Goal: Find specific page/section: Find specific page/section

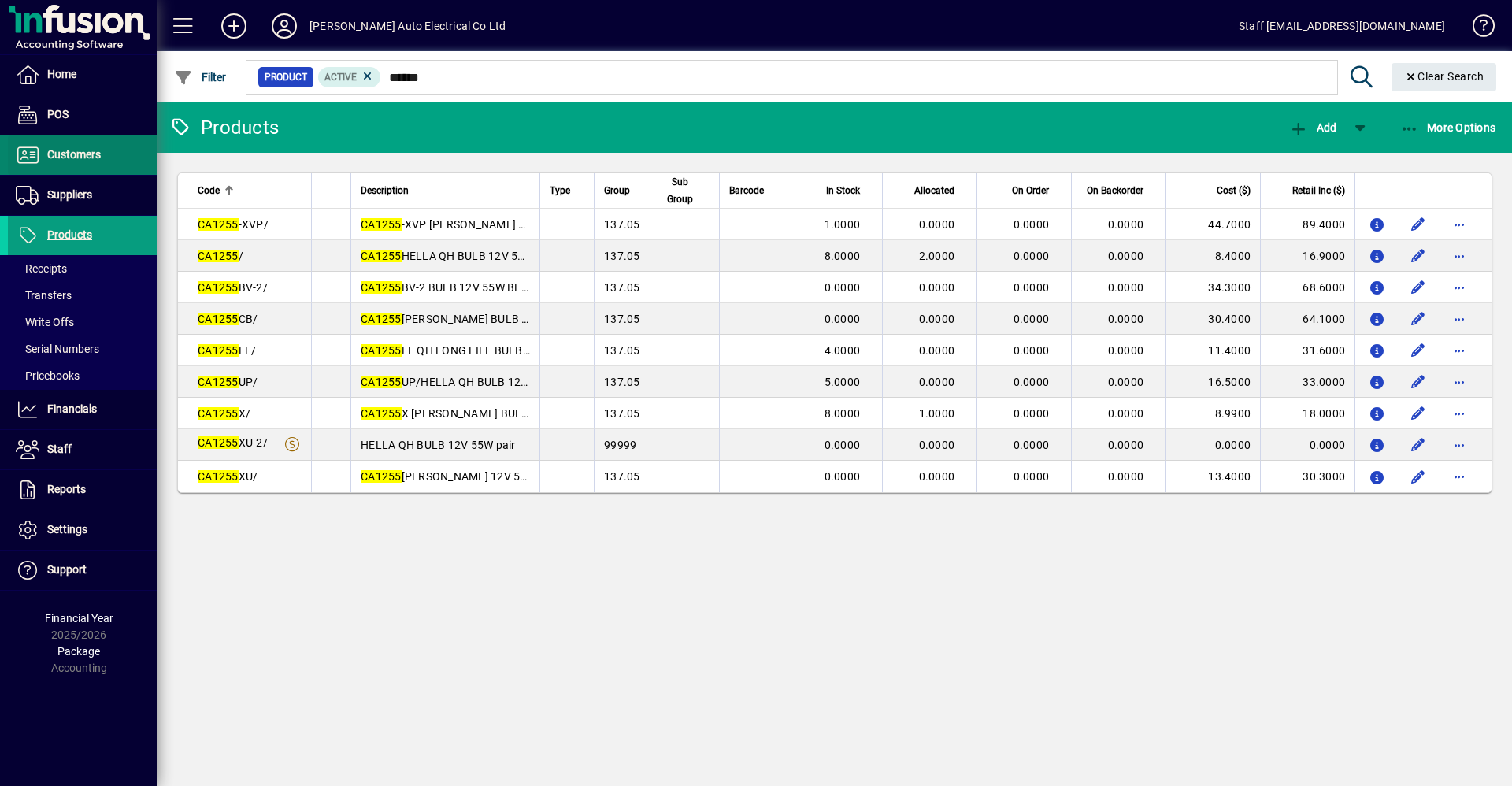
click at [70, 156] on span "Customers" at bounding box center [75, 155] width 54 height 13
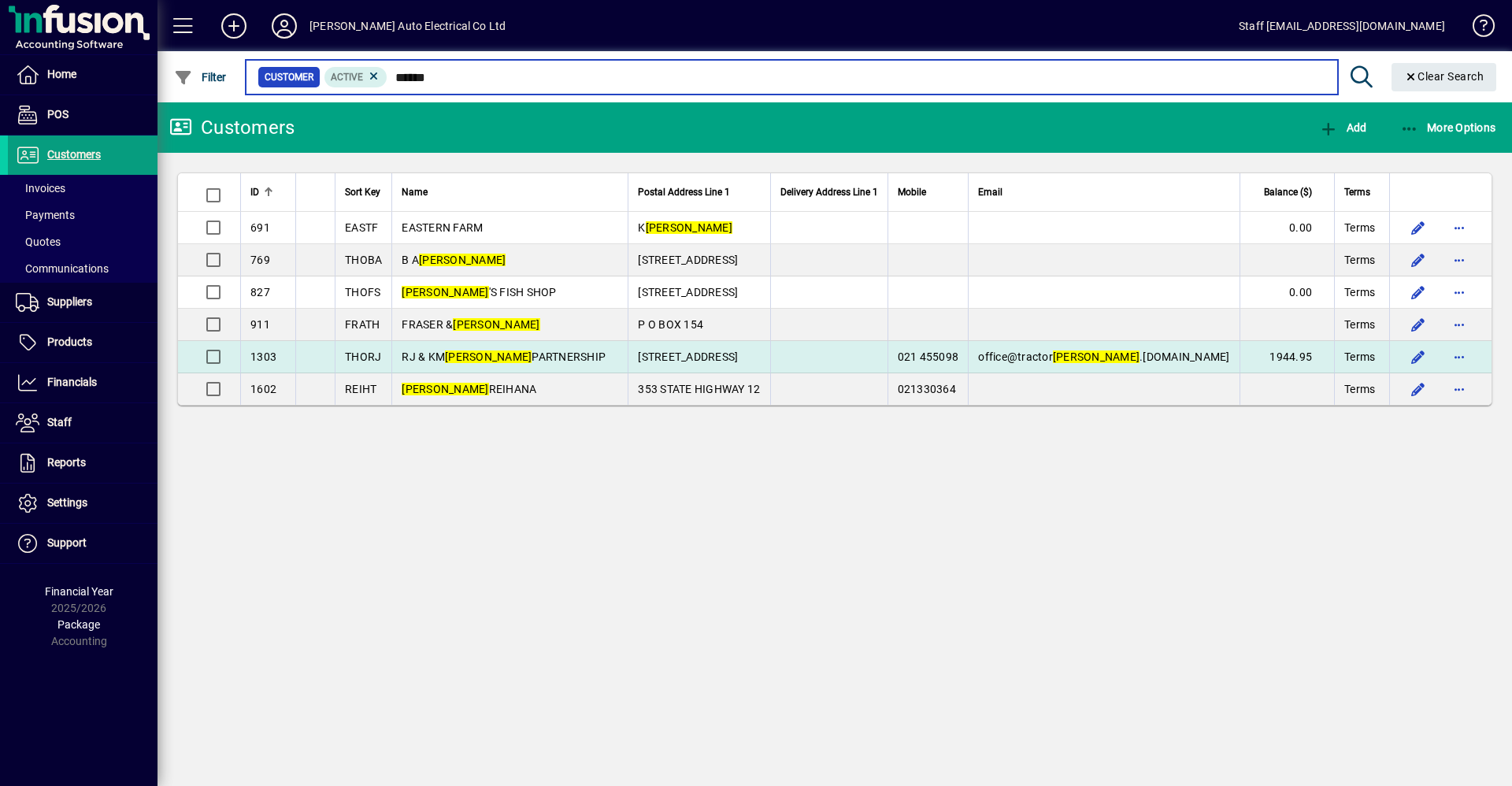
type input "******"
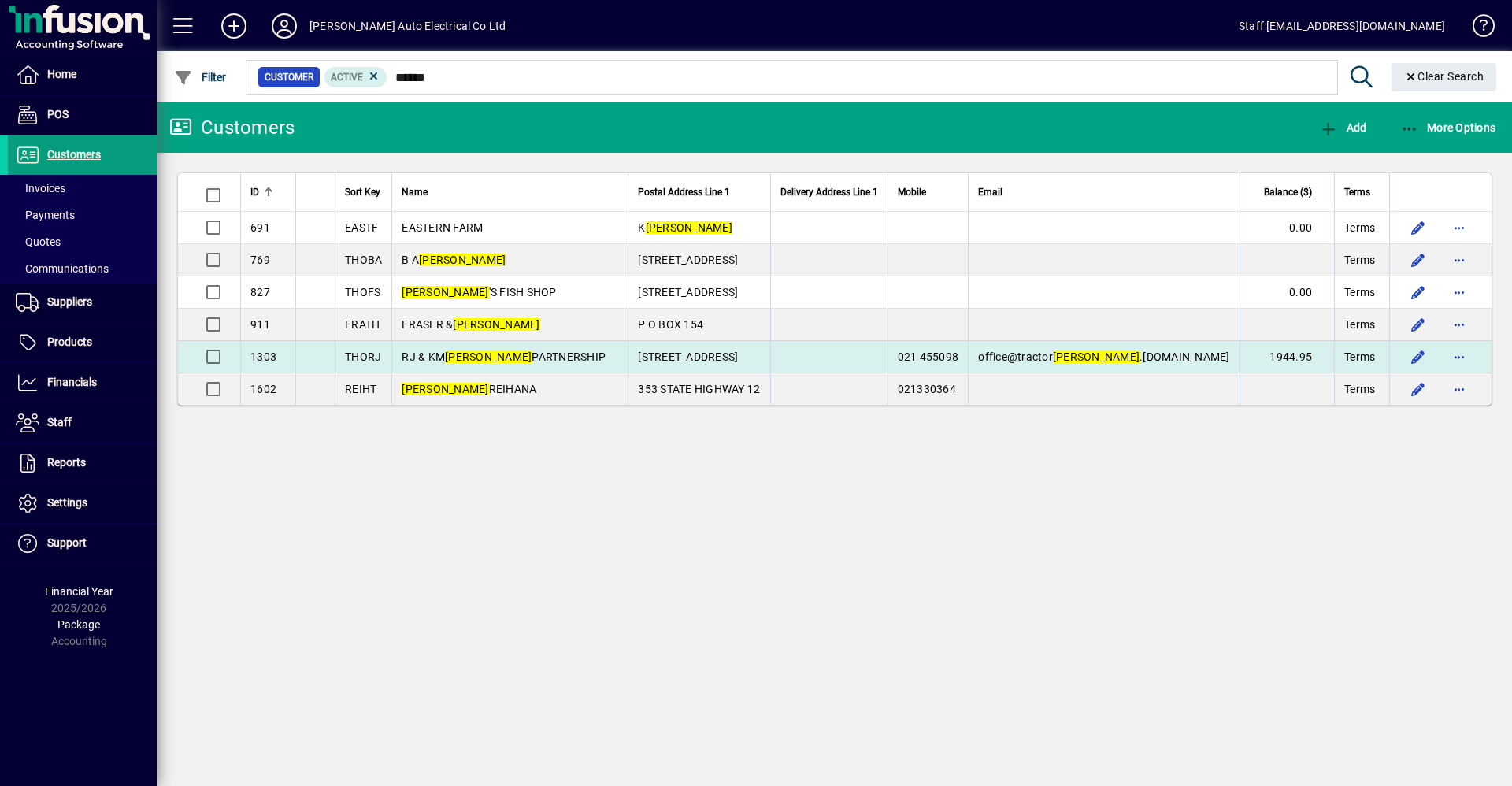
click at [510, 353] on span "RJ & [PERSON_NAME] PARTNERSHIP" at bounding box center [503, 357] width 204 height 13
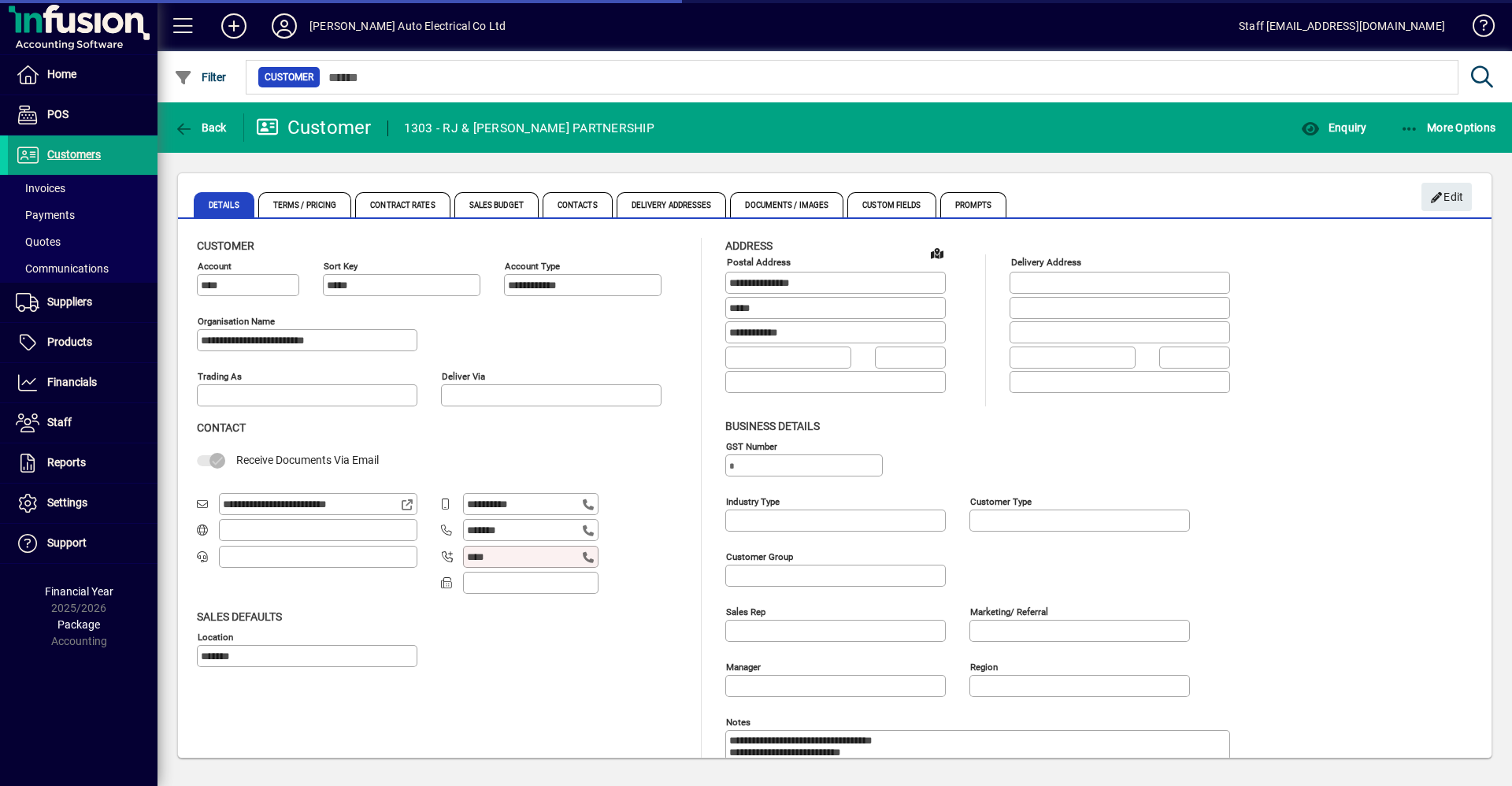
type input "**********"
